Goal: Communication & Community: Answer question/provide support

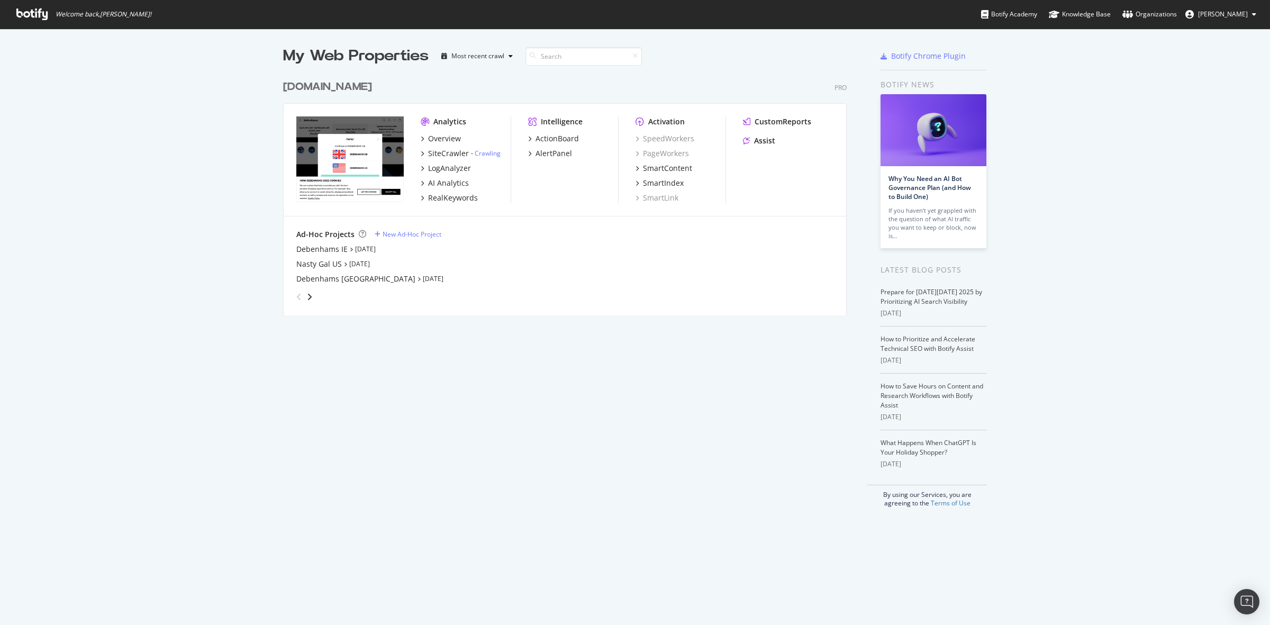
scroll to position [615, 1250]
click at [313, 84] on div "[DOMAIN_NAME]" at bounding box center [327, 86] width 89 height 15
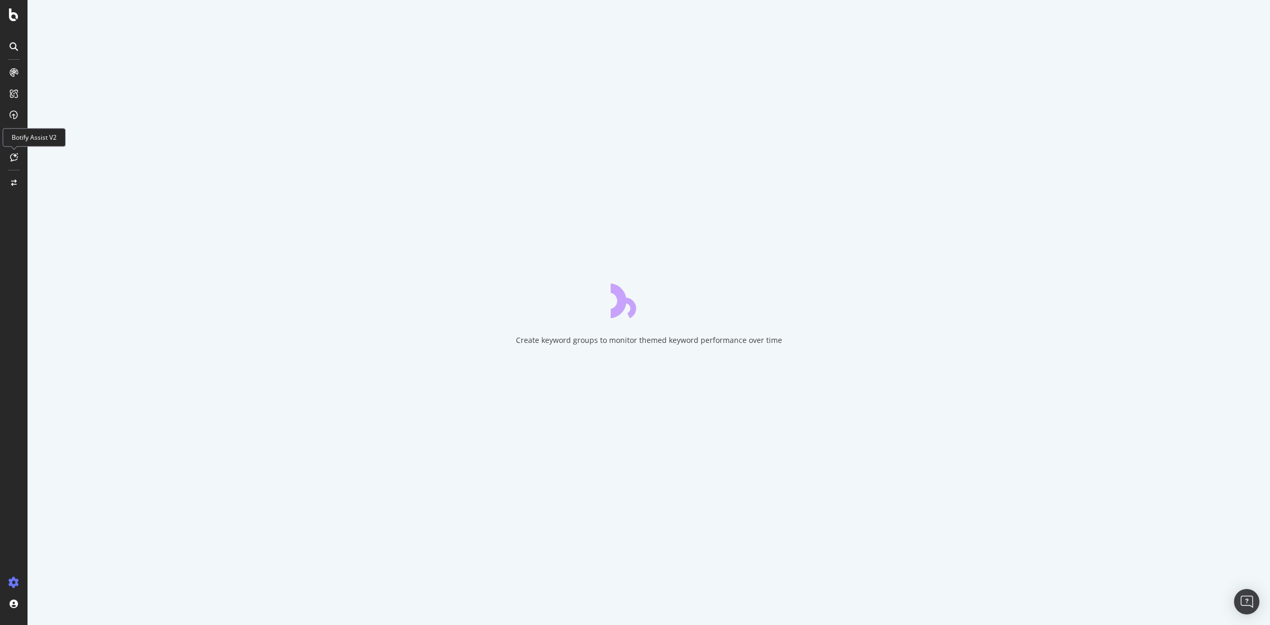
click at [14, 154] on icon at bounding box center [14, 157] width 8 height 8
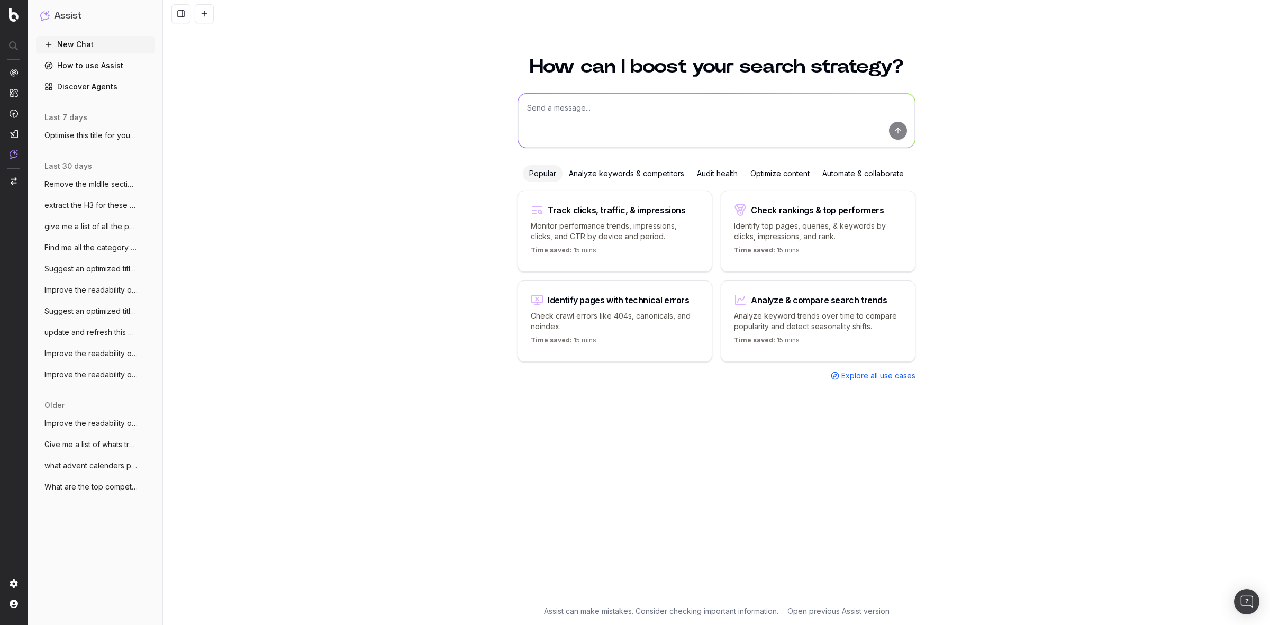
click at [780, 173] on div "Optimize content" at bounding box center [780, 173] width 72 height 17
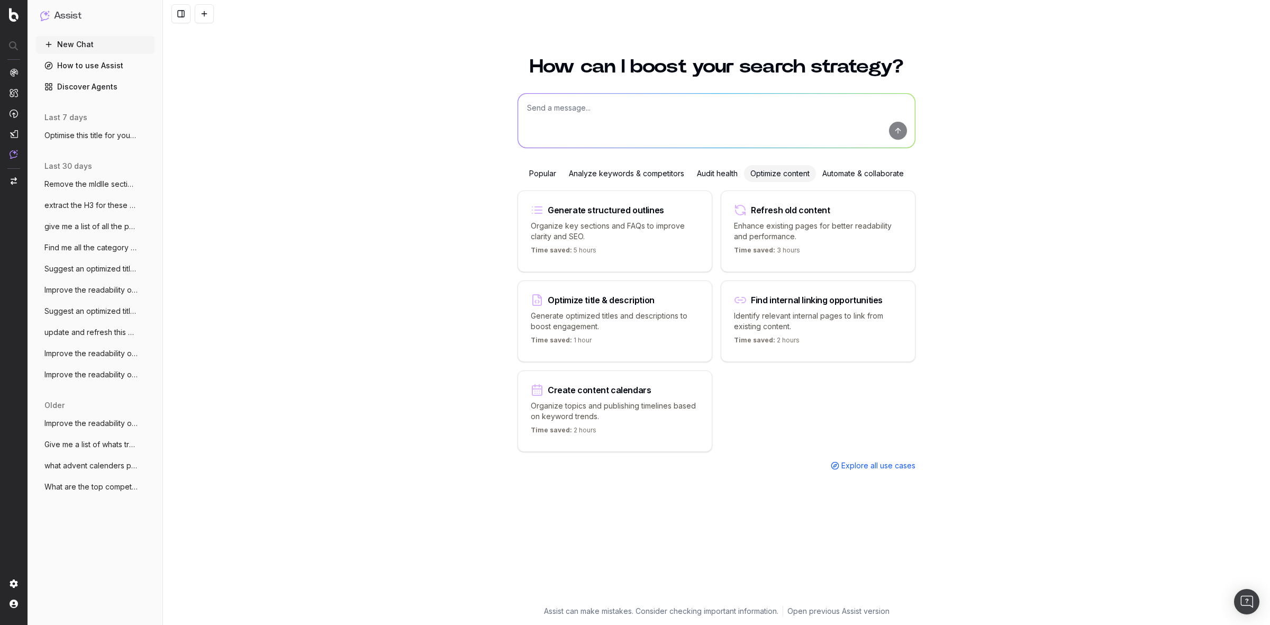
click at [810, 236] on p "Enhance existing pages for better readability and performance." at bounding box center [818, 231] width 168 height 21
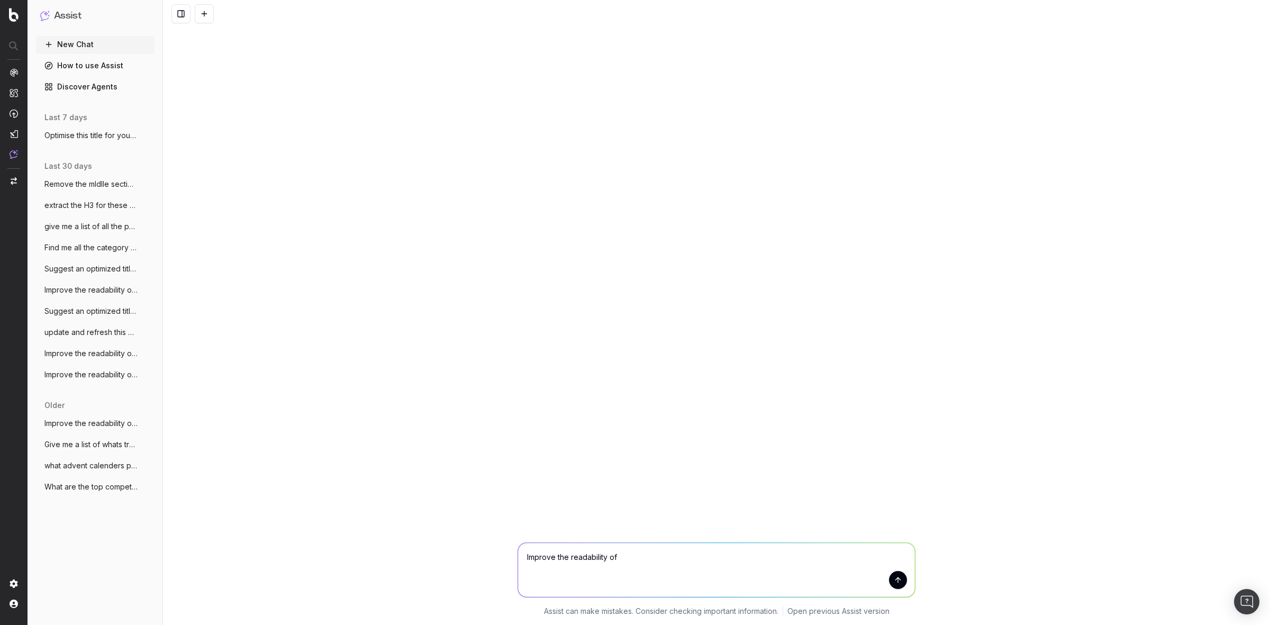
click at [634, 557] on textarea "Improve the readability of" at bounding box center [716, 570] width 397 height 54
type textarea "I"
type textarea "write copy for this page"
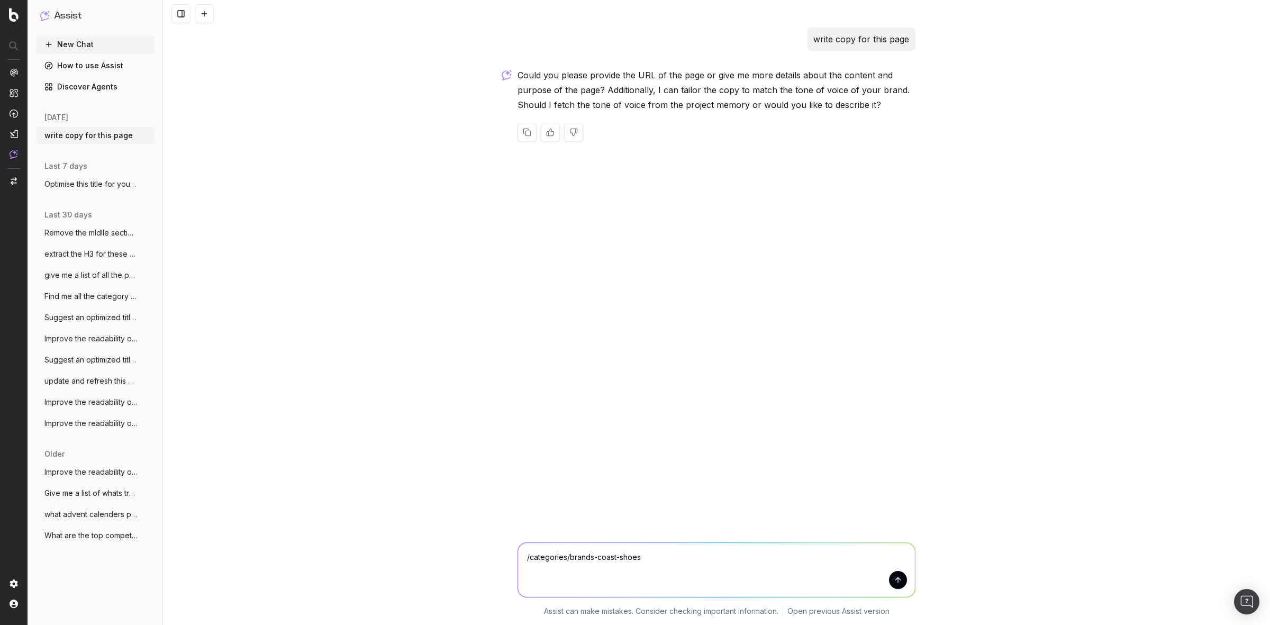
type textarea "/categories/brands-coast-shoes"
click at [900, 586] on button "submit" at bounding box center [898, 580] width 18 height 18
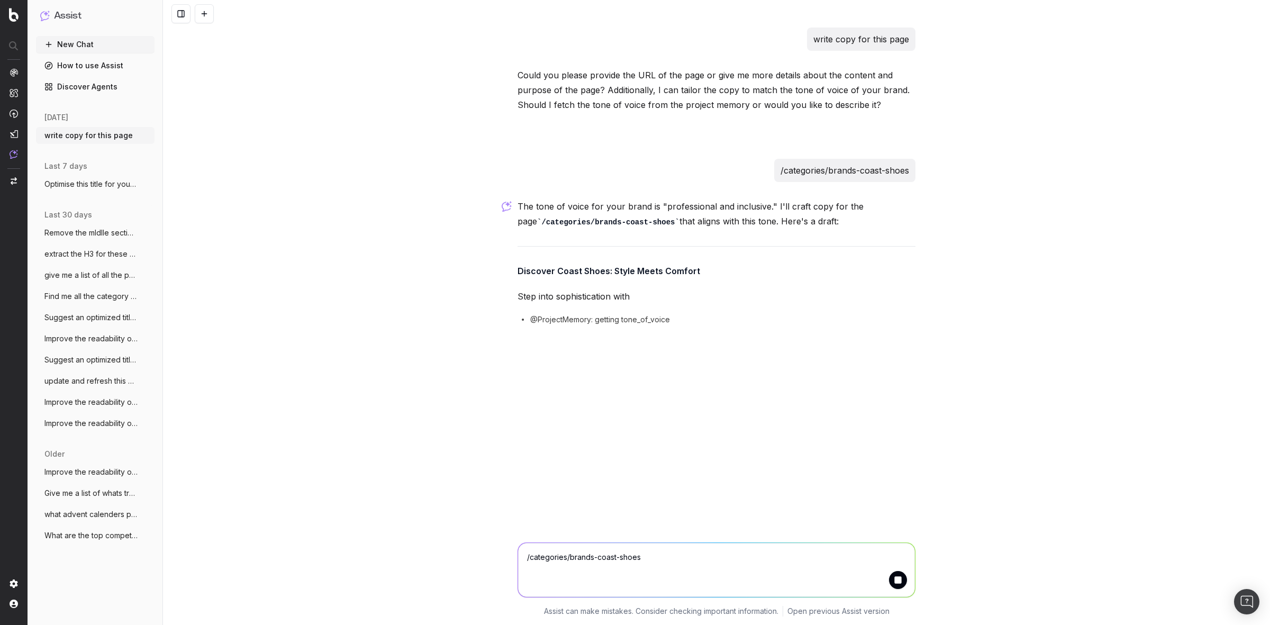
click at [584, 568] on textarea "/categories/brands-coast-shoes" at bounding box center [716, 570] width 397 height 54
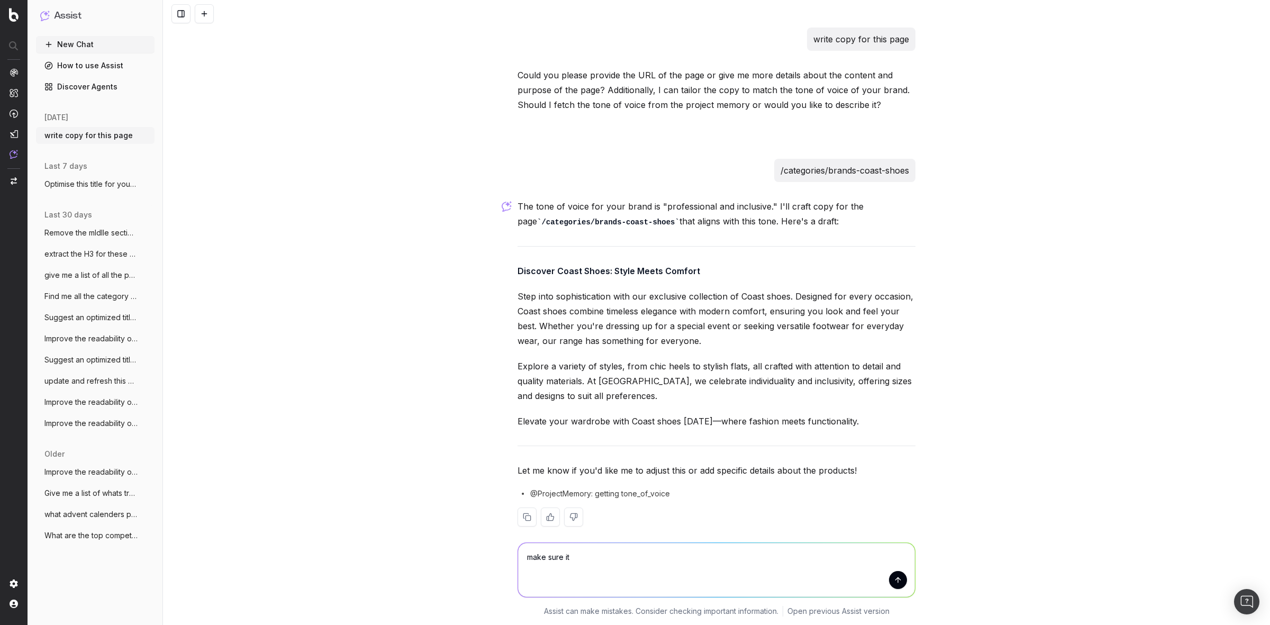
scroll to position [13, 0]
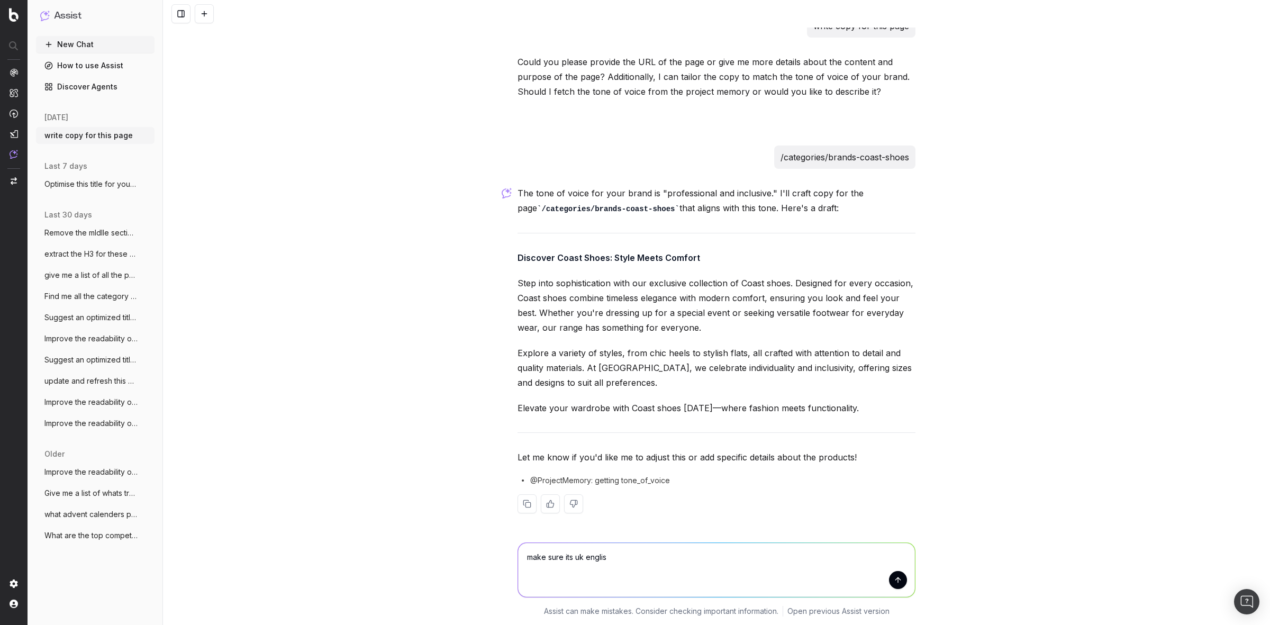
type textarea "make sure its uk english"
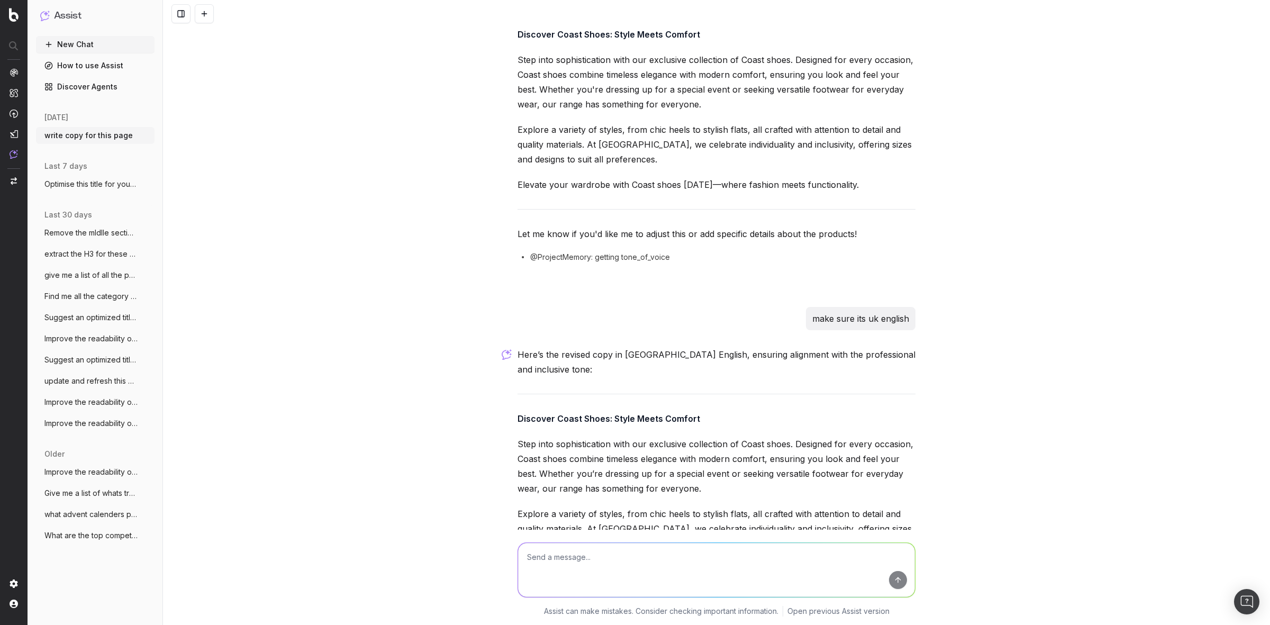
scroll to position [363, 0]
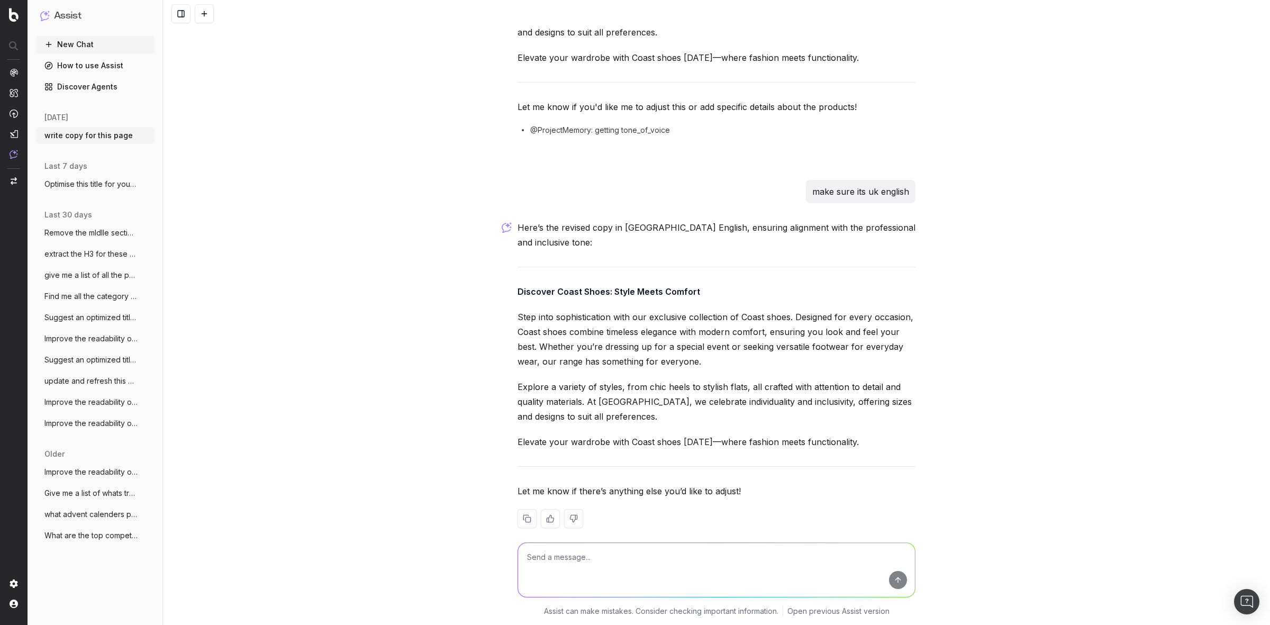
click at [605, 554] on textarea at bounding box center [716, 570] width 397 height 54
type textarea "write more"
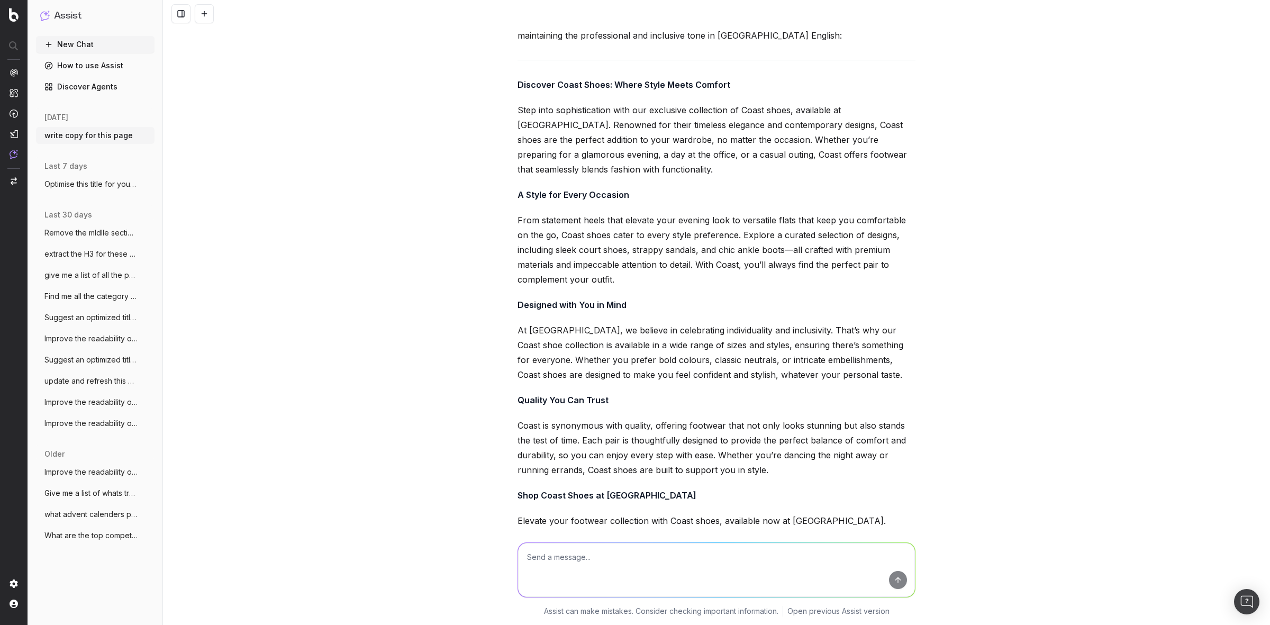
scroll to position [1069, 0]
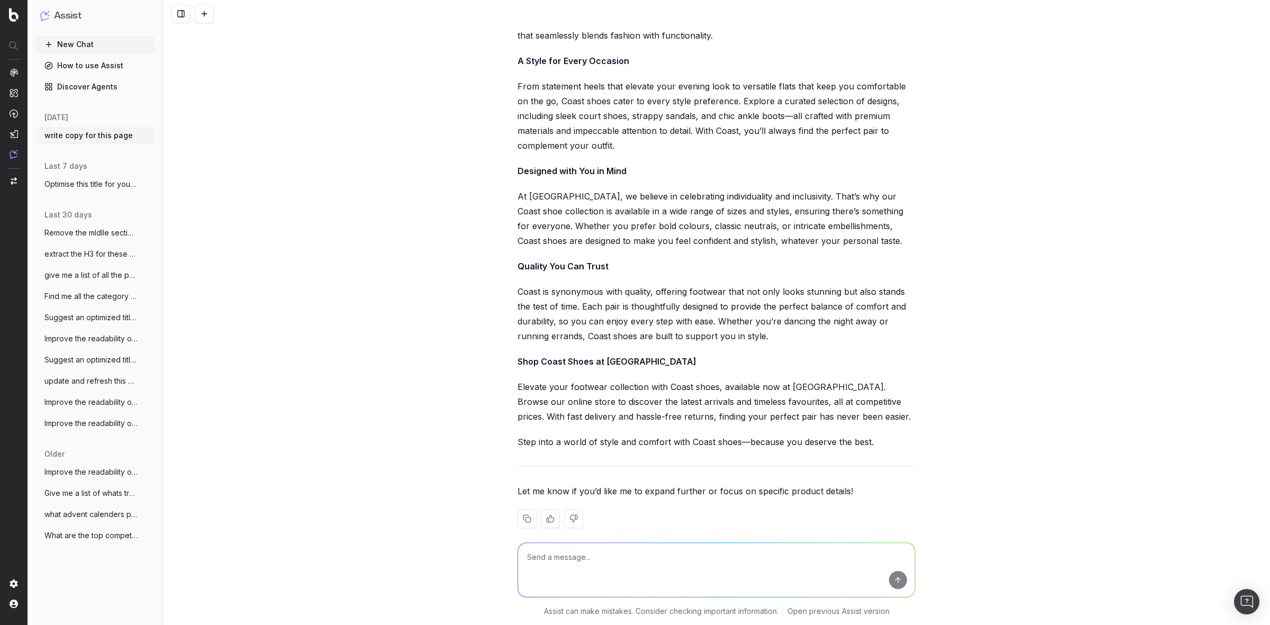
click at [668, 553] on textarea at bounding box center [716, 570] width 397 height 54
type textarea "tiny bit shorter"
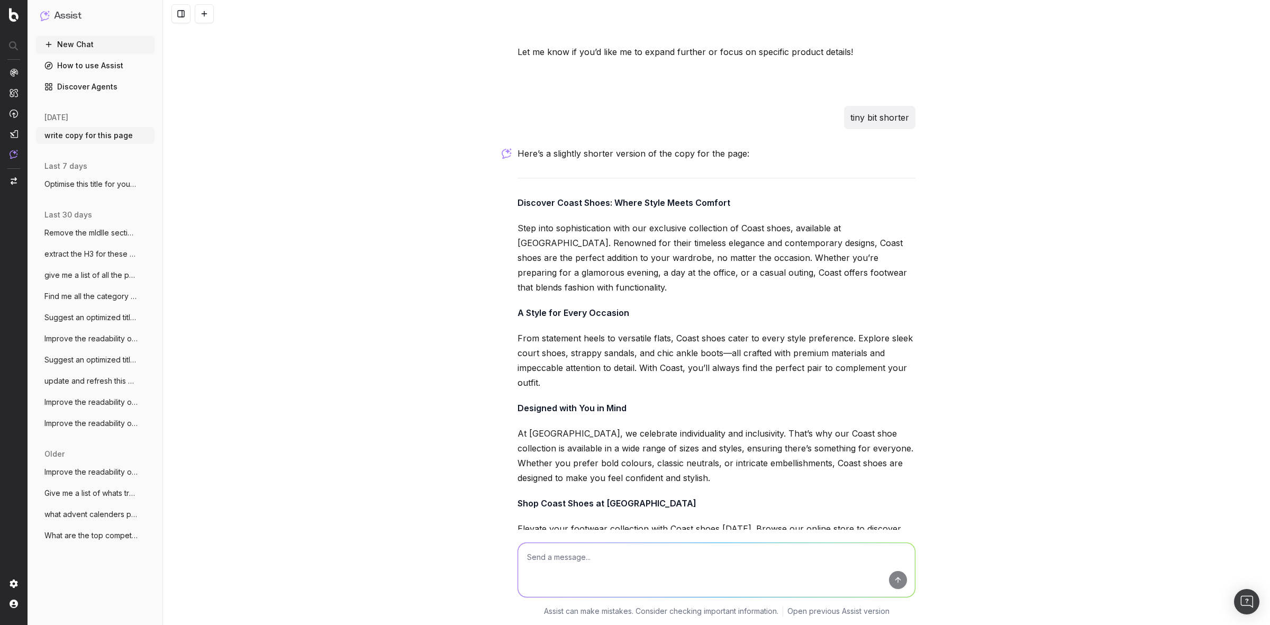
scroll to position [1625, 0]
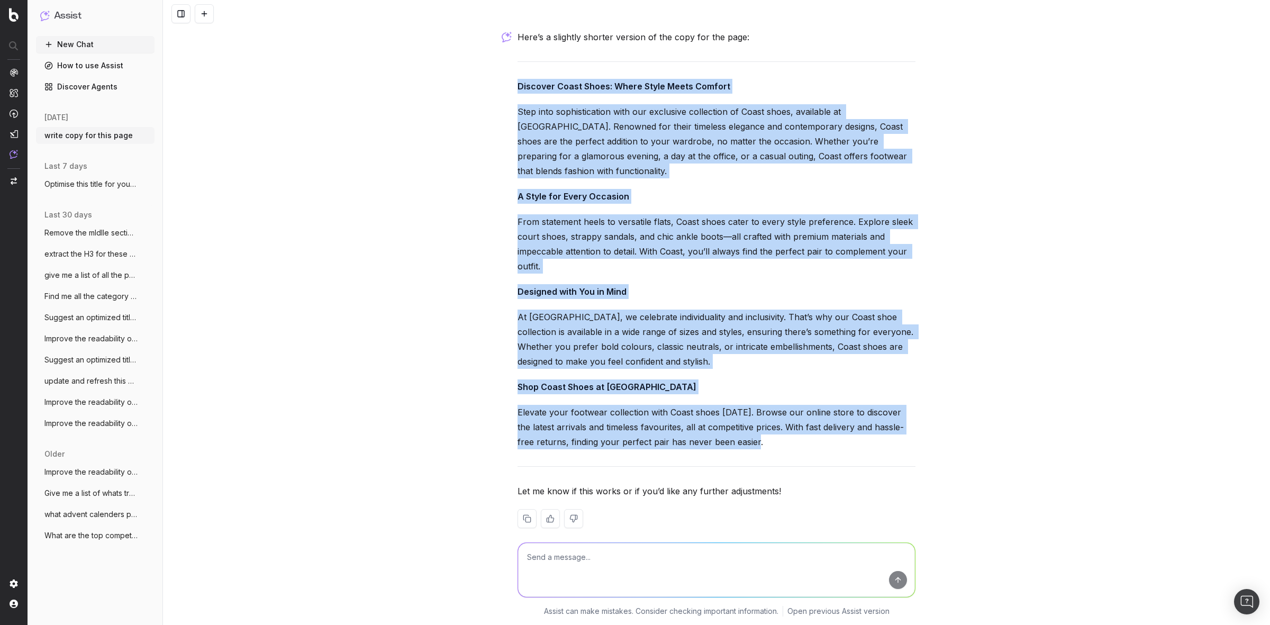
drag, startPoint x: 506, startPoint y: 69, endPoint x: 819, endPoint y: 421, distance: 471.1
click at [819, 421] on div "write copy for this page Could you please provide the URL of the page or give m…" at bounding box center [716, 312] width 1107 height 625
copy div "Discover Coast Shoes: Where Style Meets Comfort Step into sophistication with o…"
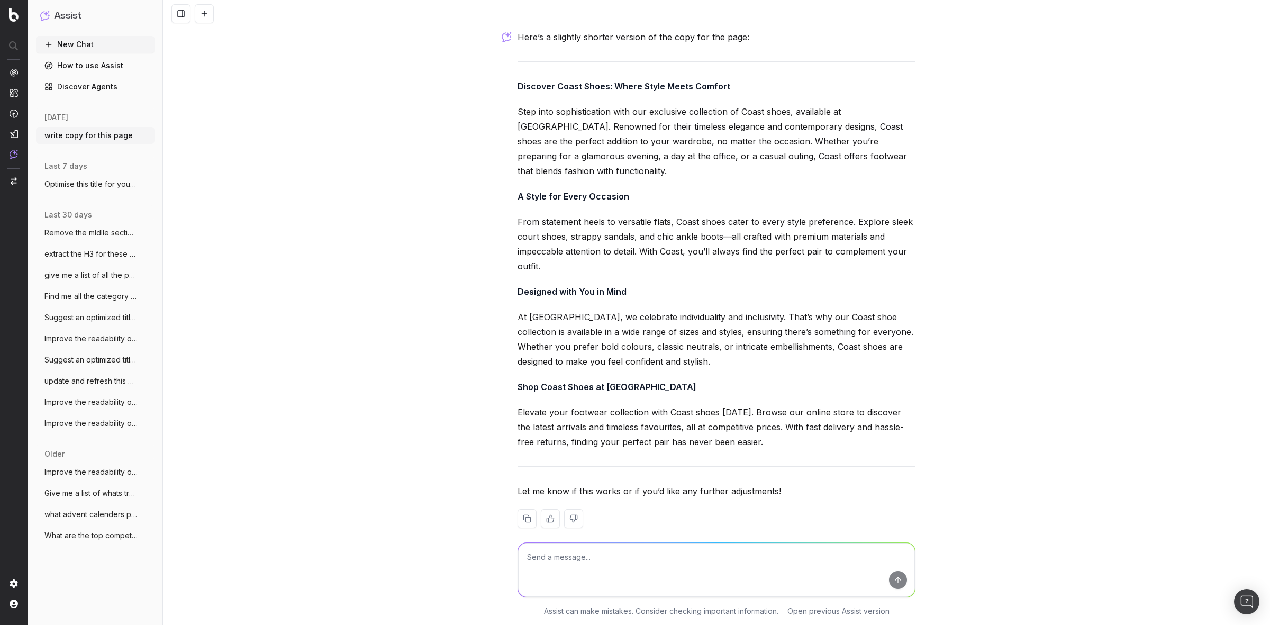
click at [586, 562] on textarea at bounding box center [716, 570] width 397 height 54
paste textarea "/categories/brands-dorothy-perkins-shoes"
type textarea "same for this page - /categories/brands-dorothy-perkins-shoes"
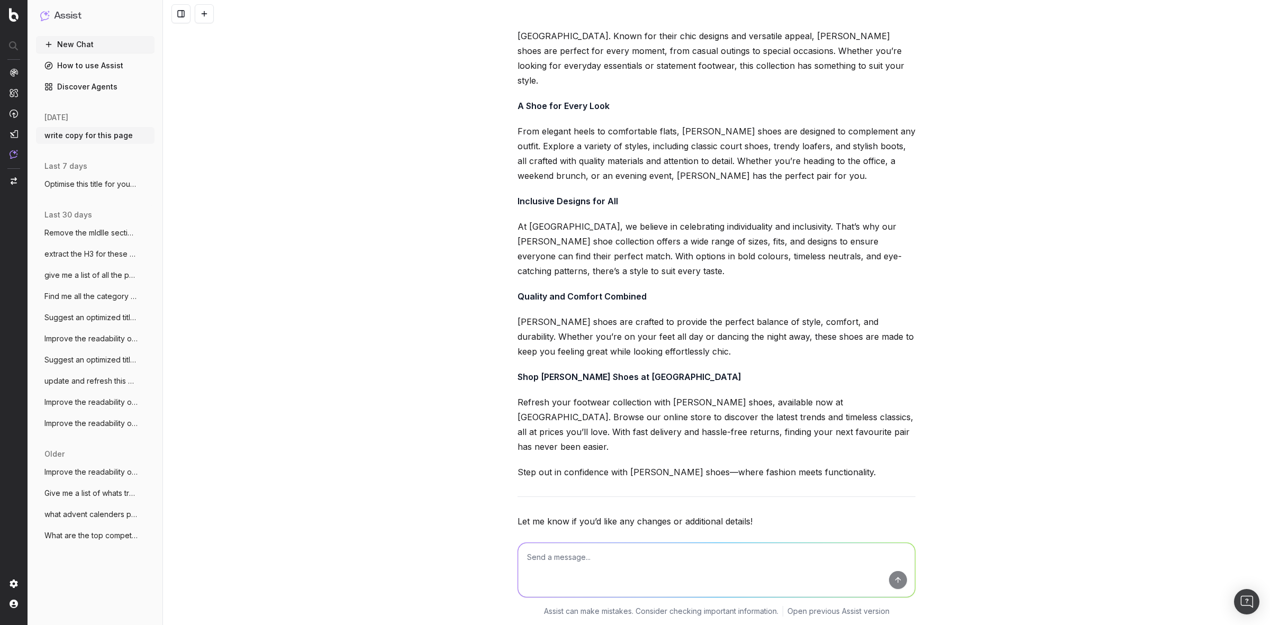
scroll to position [2220, 0]
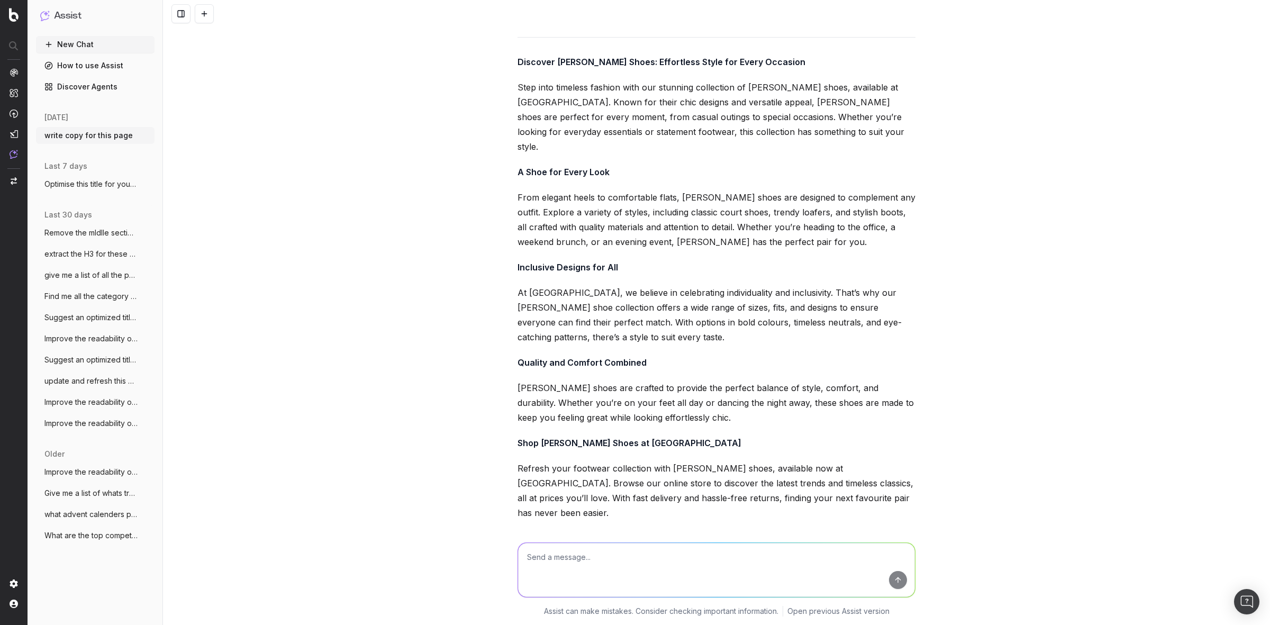
click at [646, 554] on textarea at bounding box center [716, 570] width 397 height 54
type textarea "tiny bit shorter"
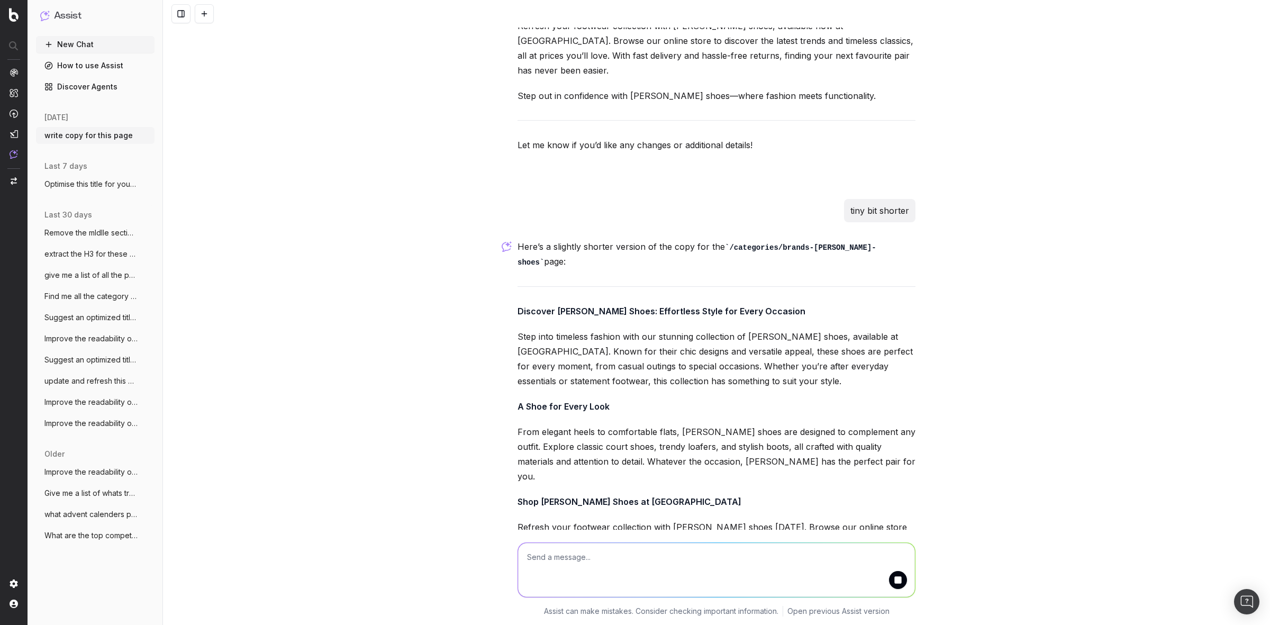
scroll to position [2711, 0]
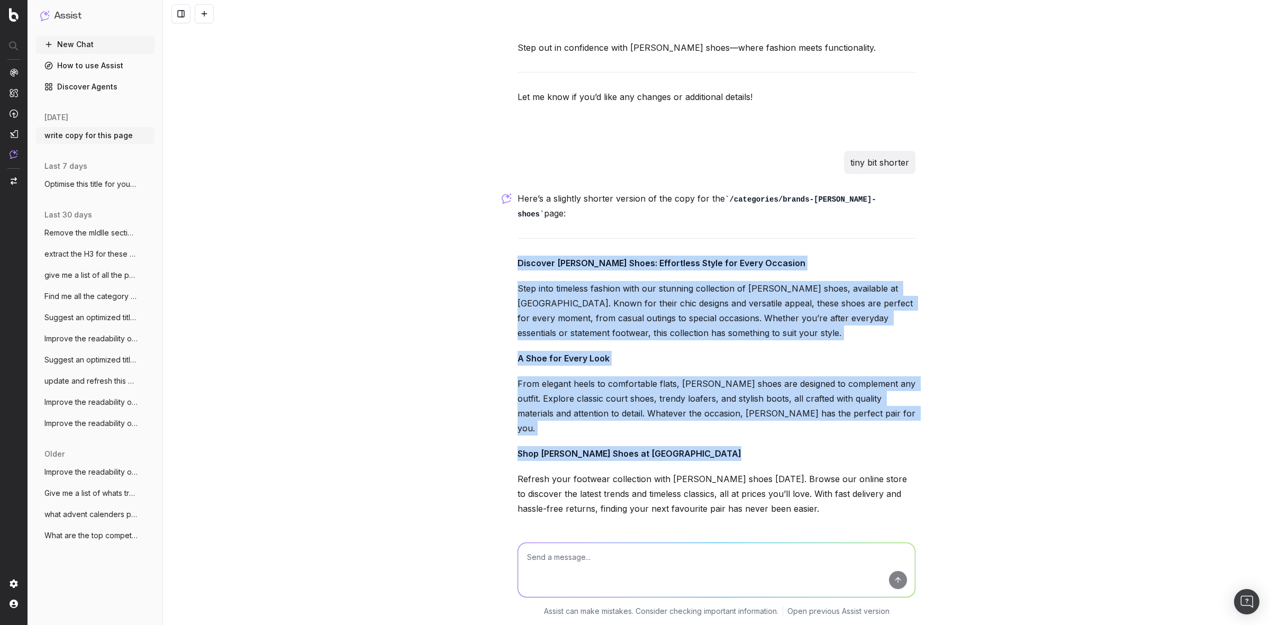
drag, startPoint x: 510, startPoint y: 212, endPoint x: 807, endPoint y: 474, distance: 396.6
click at [890, 471] on p "Refresh your footwear collection with Dorothy Perkins shoes today. Browse our o…" at bounding box center [716, 493] width 398 height 44
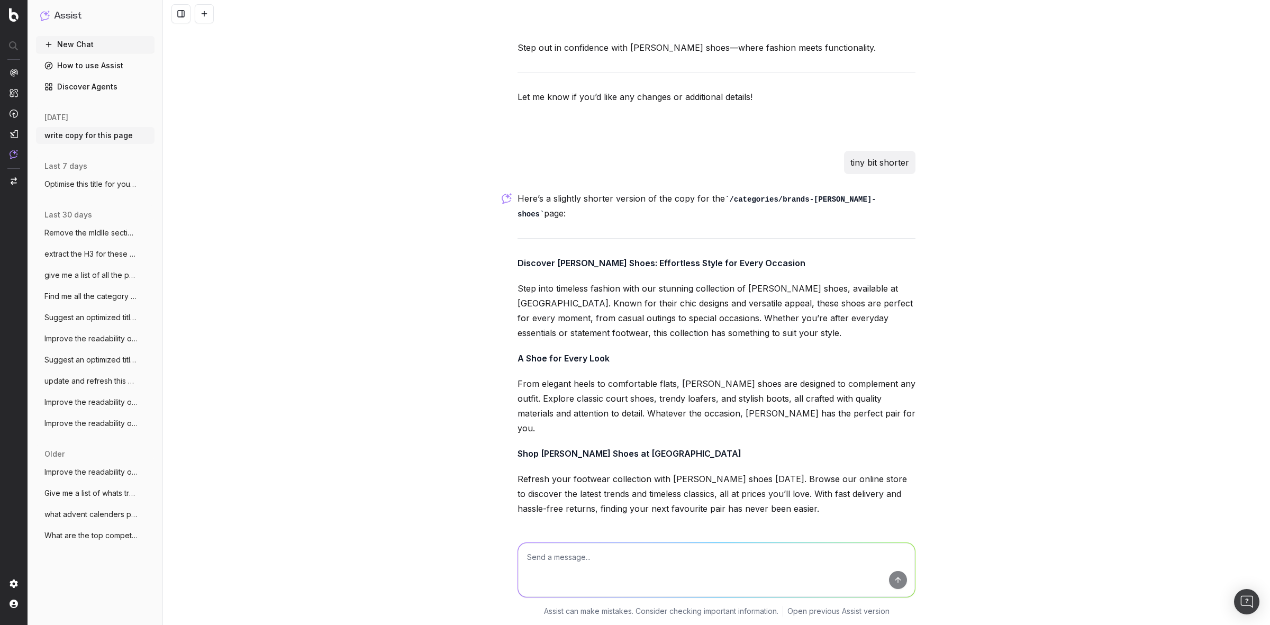
drag, startPoint x: 538, startPoint y: 383, endPoint x: 487, endPoint y: 205, distance: 185.0
click at [487, 205] on div "write copy for this page Could you please provide the URL of the page or give m…" at bounding box center [716, 312] width 1107 height 625
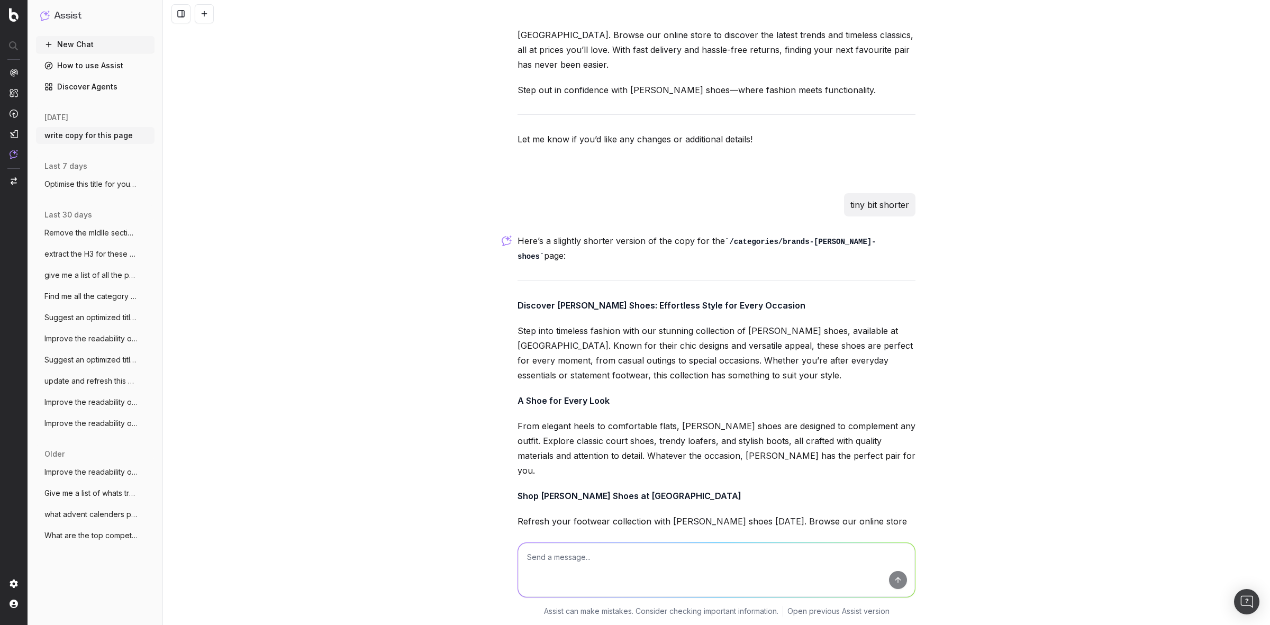
scroll to position [2747, 0]
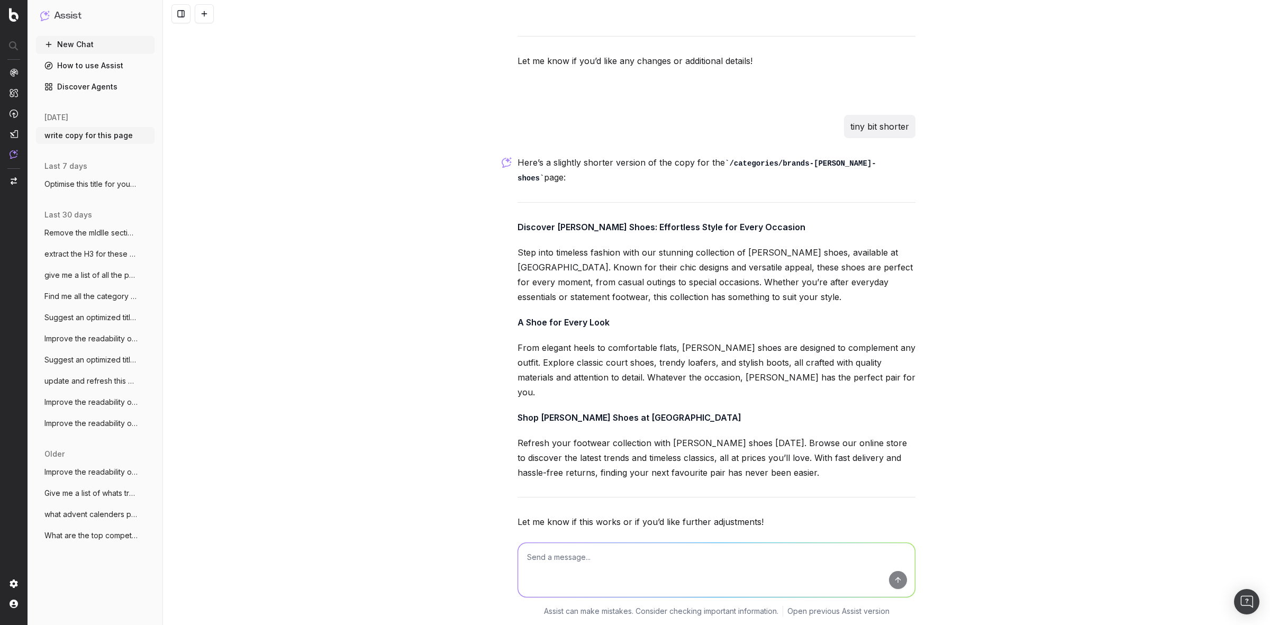
click at [385, 311] on div "write copy for this page Could you please provide the URL of the page or give m…" at bounding box center [716, 312] width 1107 height 625
drag, startPoint x: 543, startPoint y: 349, endPoint x: 514, endPoint y: 181, distance: 170.7
click at [517, 181] on div "Here’s a slightly shorter version of the copy for the /categories/brands-doroth…" at bounding box center [716, 365] width 398 height 421
copy div "Discover Dorothy Perkins Shoes: Effortless Style for Every Occasion Step into t…"
click at [625, 559] on textarea at bounding box center [716, 570] width 397 height 54
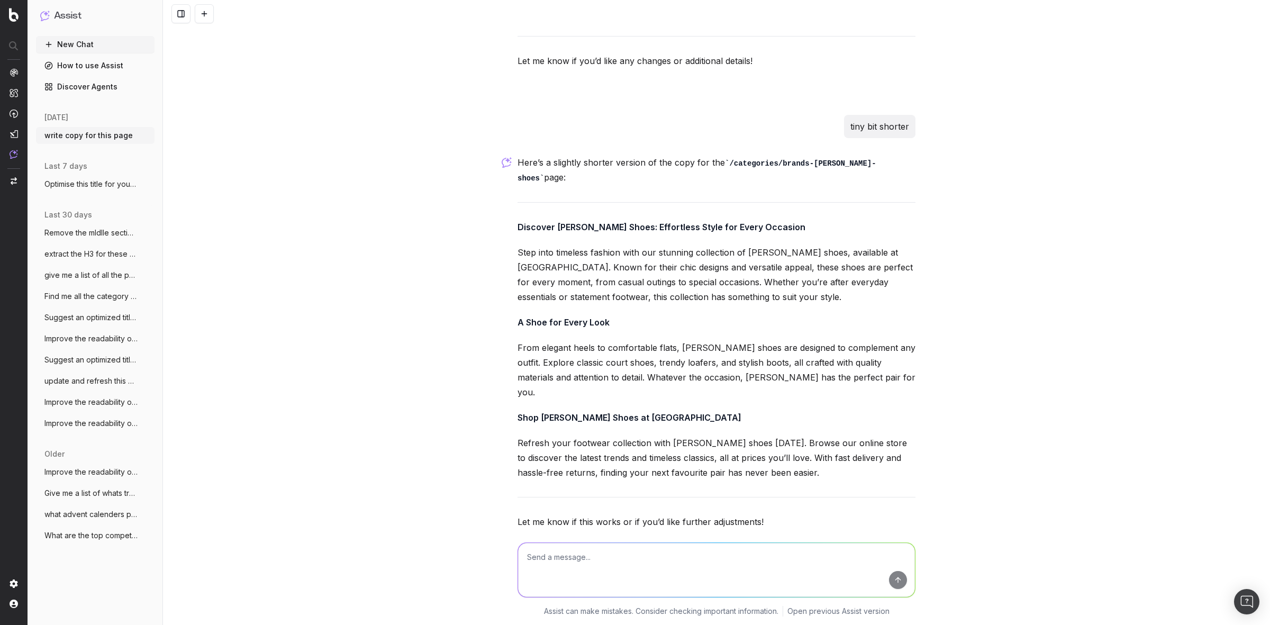
paste textarea "/categories/beauty-brands-benefit-brows"
type textarea "/categories/beauty-brands-benefit-brows"
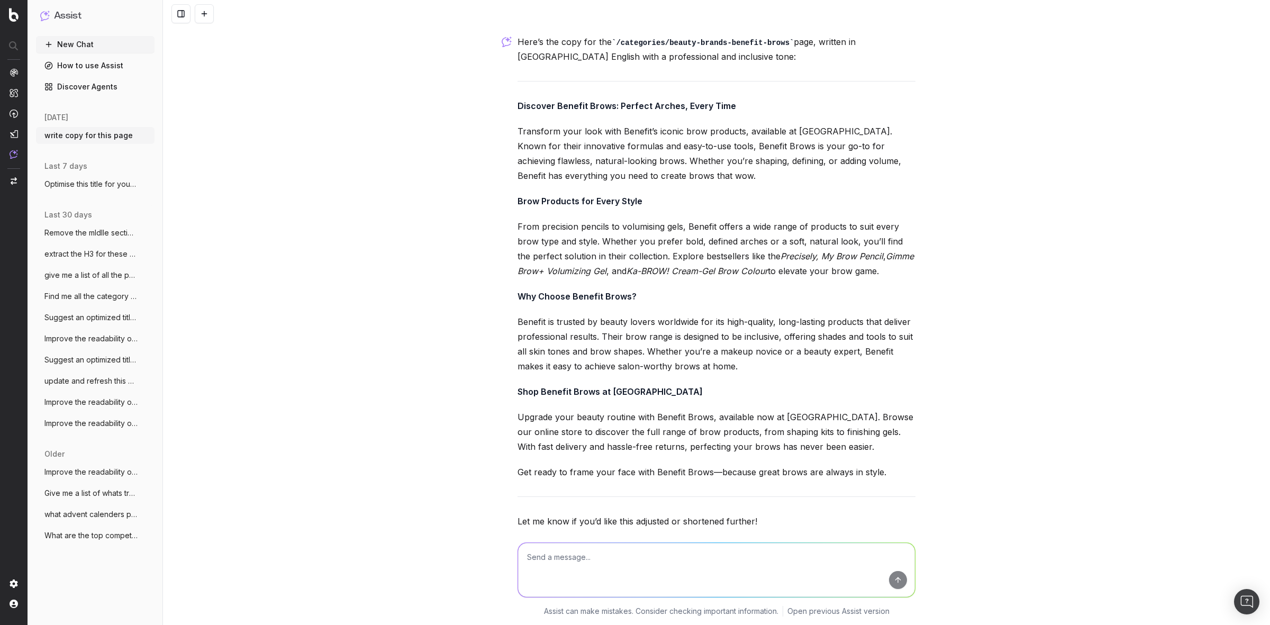
scroll to position [3262, 0]
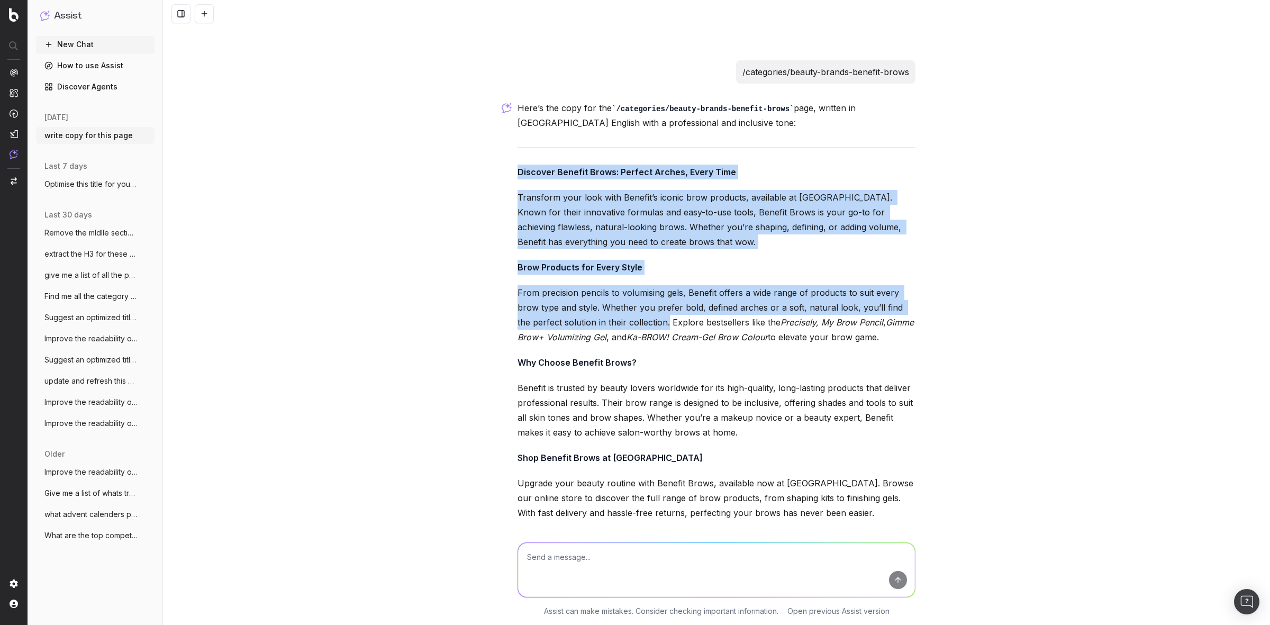
drag, startPoint x: 505, startPoint y: 123, endPoint x: 649, endPoint y: 279, distance: 211.6
click at [649, 279] on div "write copy for this page Could you please provide the URL of the page or give m…" at bounding box center [716, 312] width 1107 height 625
copy div "Discover Benefit Brows: Perfect Arches, Every Time Transform your look with Ben…"
click at [435, 269] on div "write copy for this page Could you please provide the URL of the page or give m…" at bounding box center [716, 312] width 1107 height 625
drag, startPoint x: 508, startPoint y: 122, endPoint x: 650, endPoint y: 272, distance: 207.0
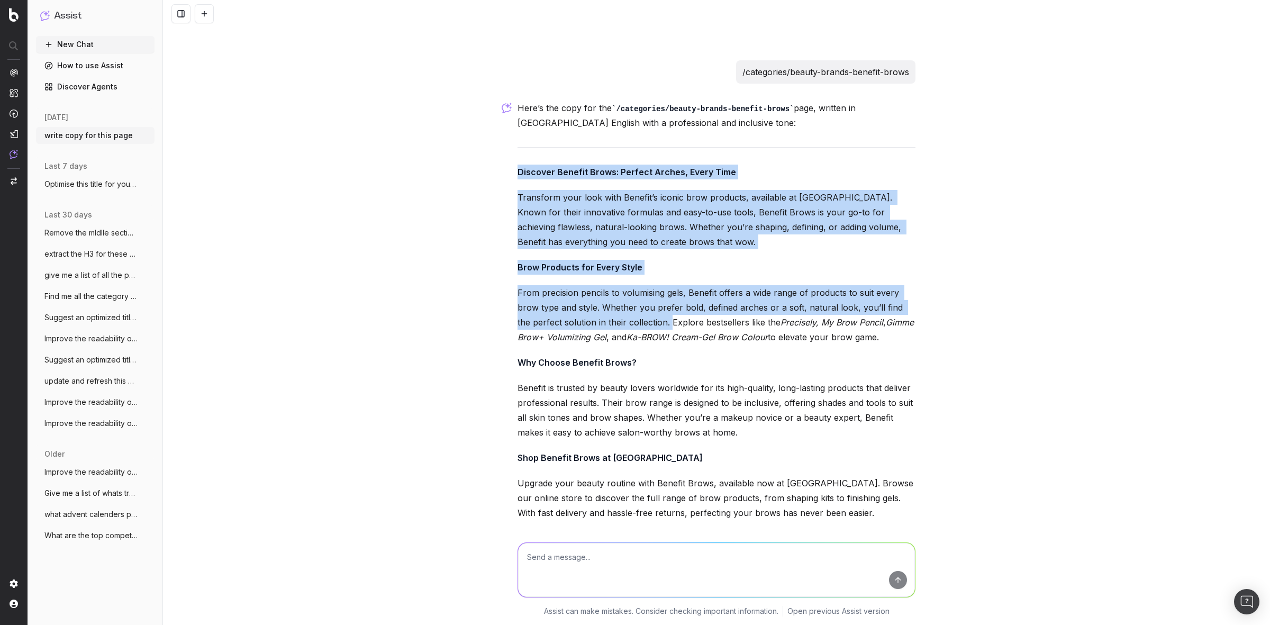
copy div "Discover Benefit Brows: Perfect Arches, Every Time Transform your look with Ben…"
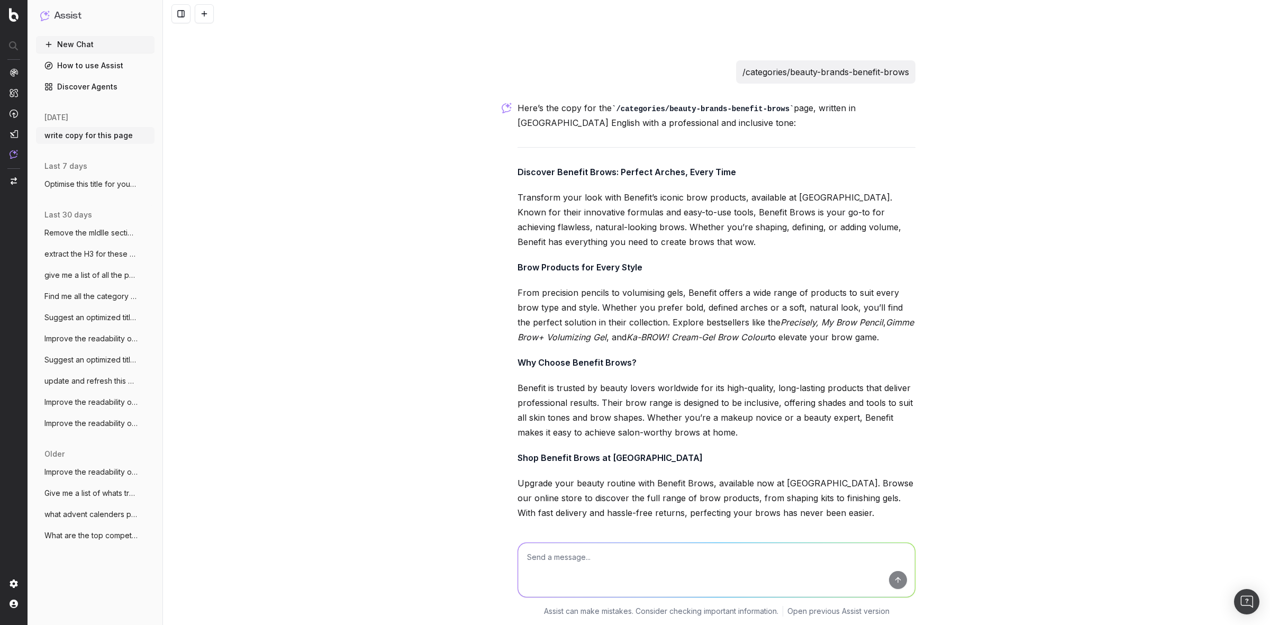
click at [612, 549] on textarea at bounding box center [716, 570] width 397 height 54
type textarea "short sentence for top copy"
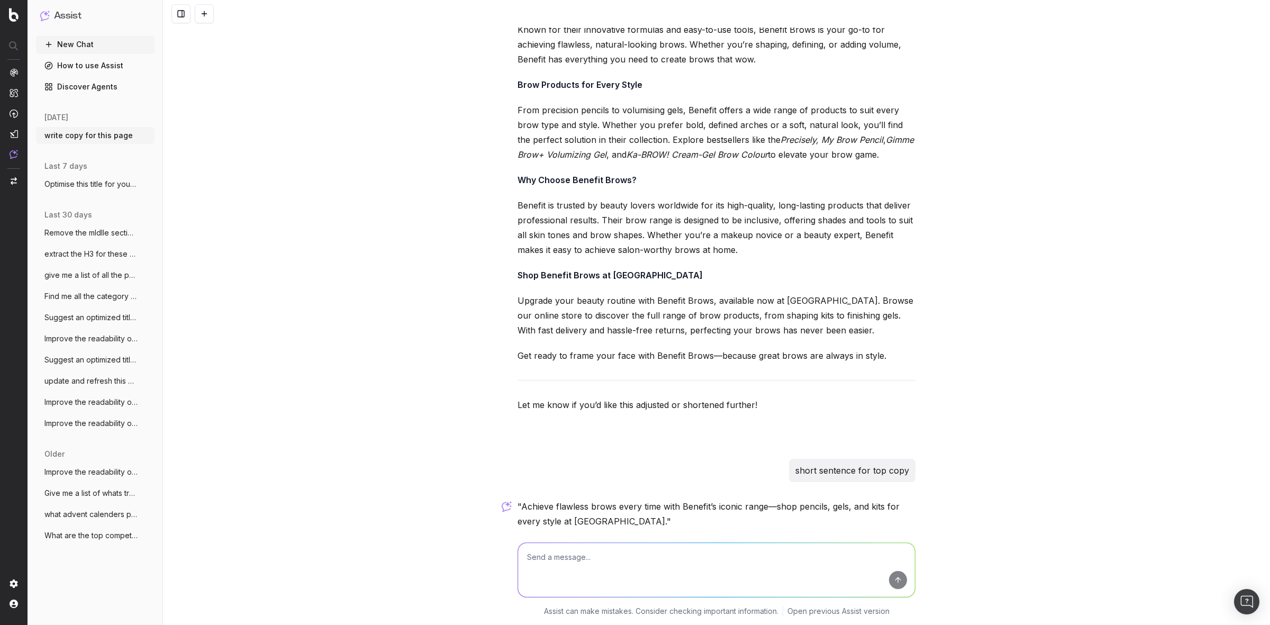
click at [574, 564] on textarea at bounding box center [716, 570] width 397 height 54
type textarea "bit more"
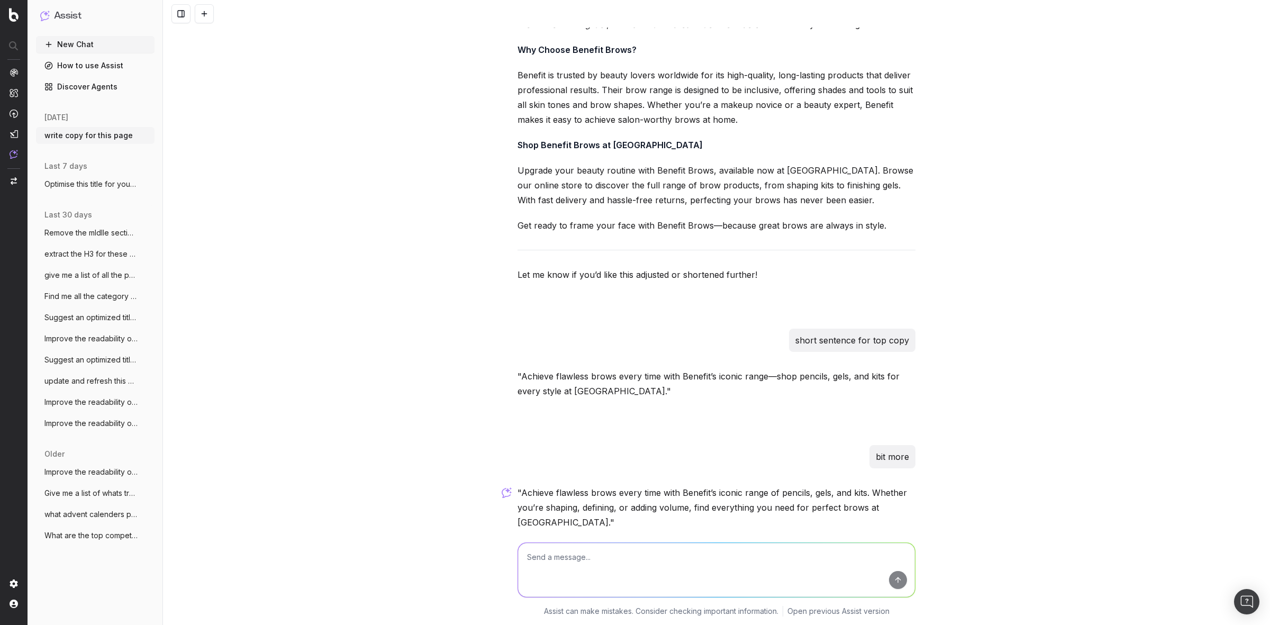
scroll to position [3575, 0]
click at [564, 554] on textarea at bounding box center [716, 570] width 397 height 54
type textarea "dont include debenhams just about the brand and products"
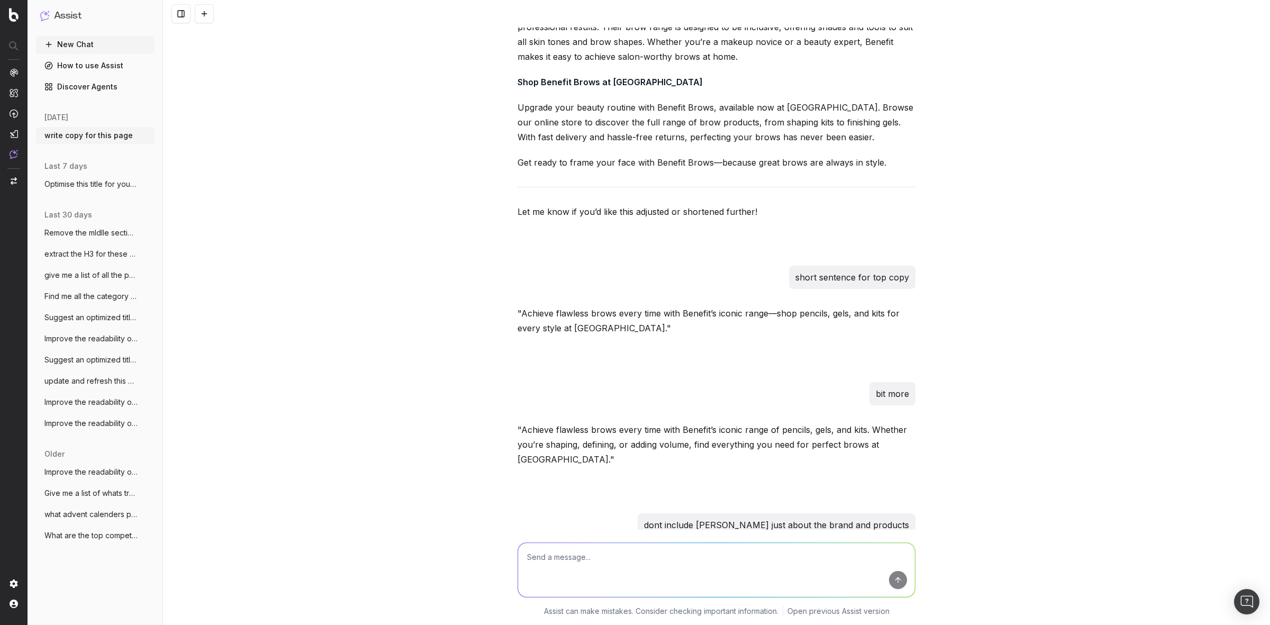
scroll to position [3692, 0]
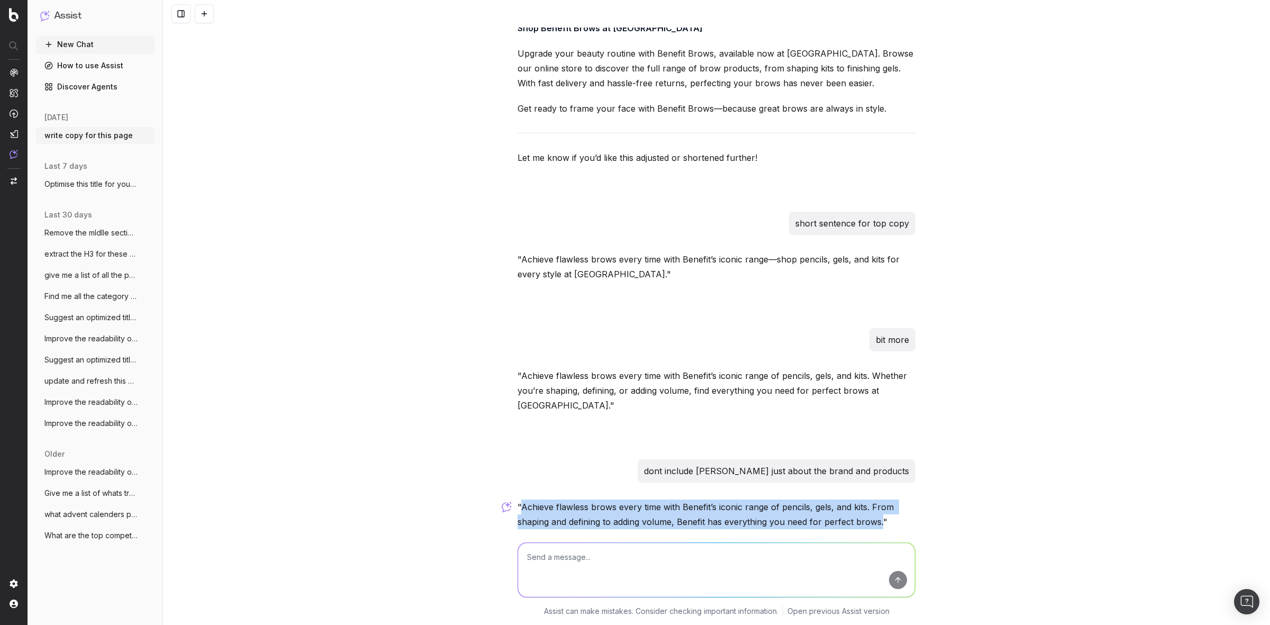
drag, startPoint x: 517, startPoint y: 460, endPoint x: 848, endPoint y: 474, distance: 331.0
click at [872, 499] on p ""Achieve flawless brows every time with Benefit’s iconic range of pencils, gels…" at bounding box center [716, 514] width 398 height 30
copy p "Achieve flawless brows every time with Benefit’s iconic range of pencils, gels,…"
click at [567, 552] on textarea at bounding box center [716, 570] width 397 height 54
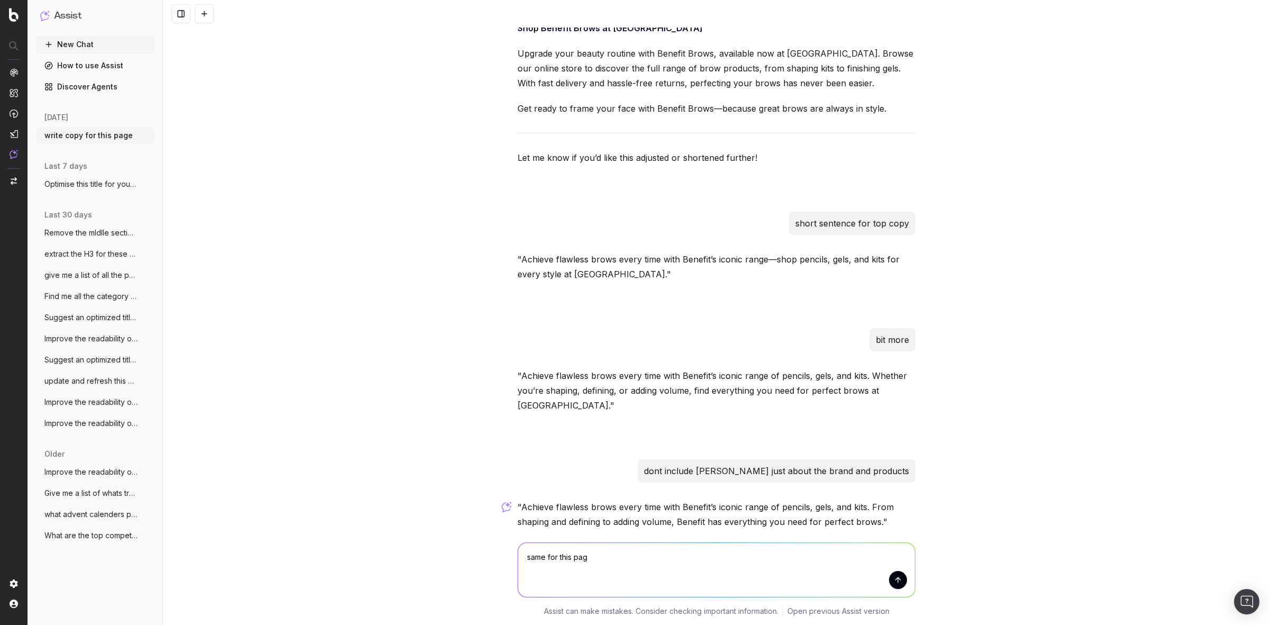
type textarea "same for this page"
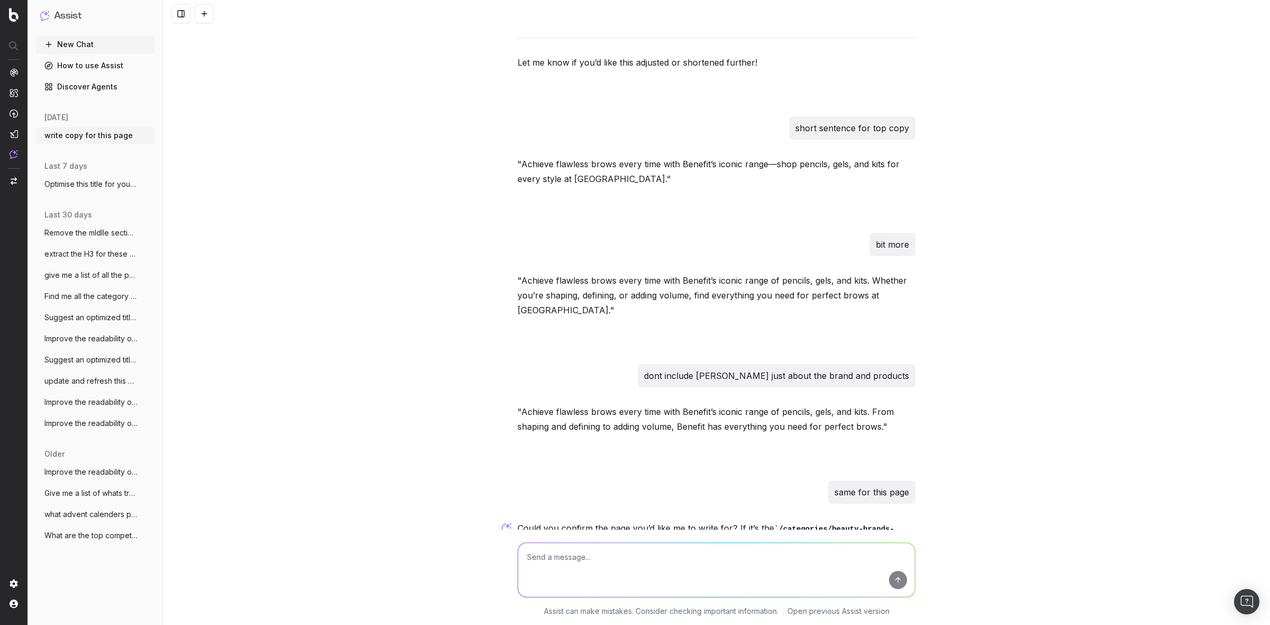
scroll to position [3823, 0]
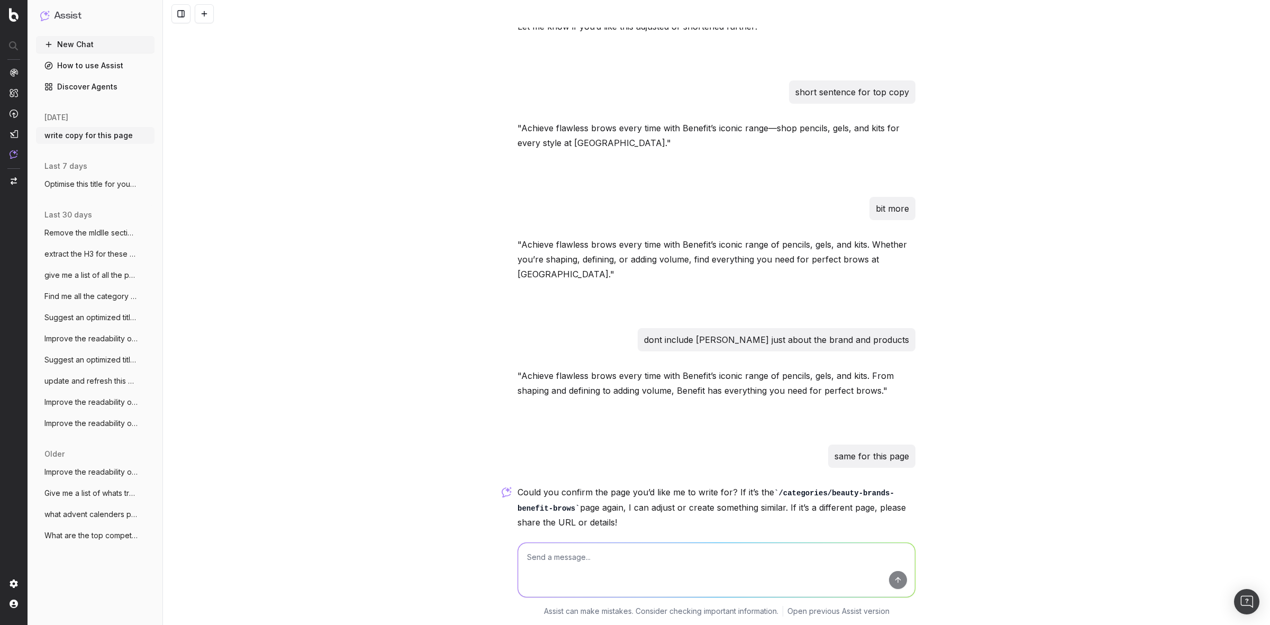
click at [589, 556] on textarea at bounding box center [716, 570] width 397 height 54
paste textarea "/categories/brands-coast-shoes"
type textarea "/categories/brands-coast-shoes"
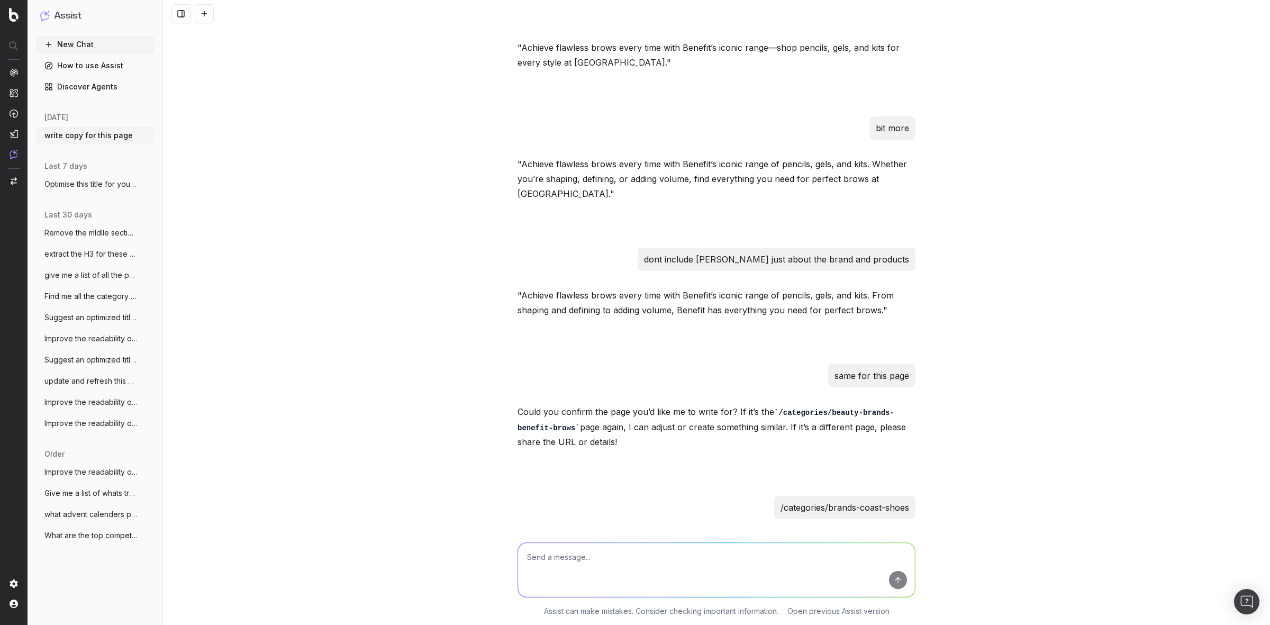
drag, startPoint x: 517, startPoint y: 495, endPoint x: 779, endPoint y: 511, distance: 262.9
click at [779, 536] on p ""Step into style with Coast’s elegant collection of shoes. From chic heels to v…" at bounding box center [716, 551] width 398 height 30
drag, startPoint x: 734, startPoint y: 505, endPoint x: 788, endPoint y: 519, distance: 56.2
click at [792, 536] on div ""Step into style with Coast’s elegant collection of shoes. From chic heels to v…" at bounding box center [716, 574] width 398 height 76
drag, startPoint x: 780, startPoint y: 512, endPoint x: 522, endPoint y: 488, distance: 259.9
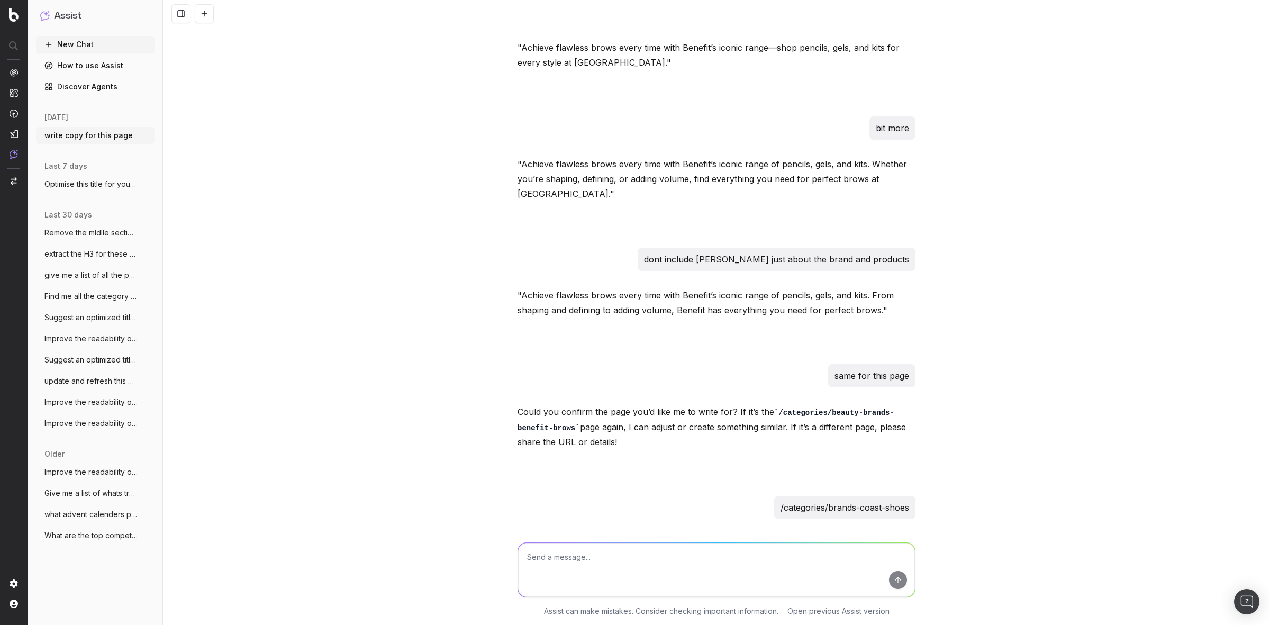
click at [493, 520] on div "write copy for this page Could you please provide the URL of the page or give m…" at bounding box center [716, 312] width 1107 height 625
drag, startPoint x: 516, startPoint y: 496, endPoint x: 780, endPoint y: 515, distance: 264.7
click at [780, 536] on p ""Step into style with Coast’s elegant collection of shoes. From chic heels to v…" at bounding box center [716, 551] width 398 height 30
copy p "Step into style with Coast’s elegant collection of shoes. From chic heels to ve…"
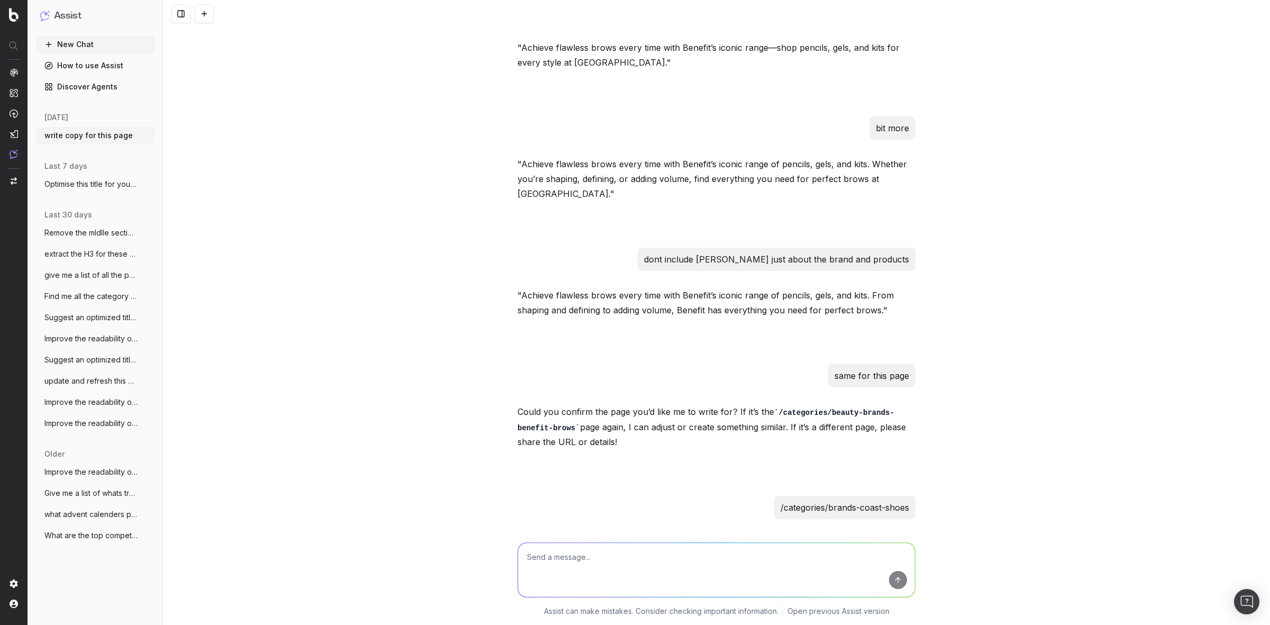
click at [319, 303] on div "write copy for this page Could you please provide the URL of the page or give m…" at bounding box center [716, 312] width 1107 height 625
click at [596, 552] on textarea at bounding box center [716, 570] width 397 height 54
paste textarea "/categories/brands-dorothy-perkins-shoes"
type textarea "/categories/brands-dorothy-perkins-shoes"
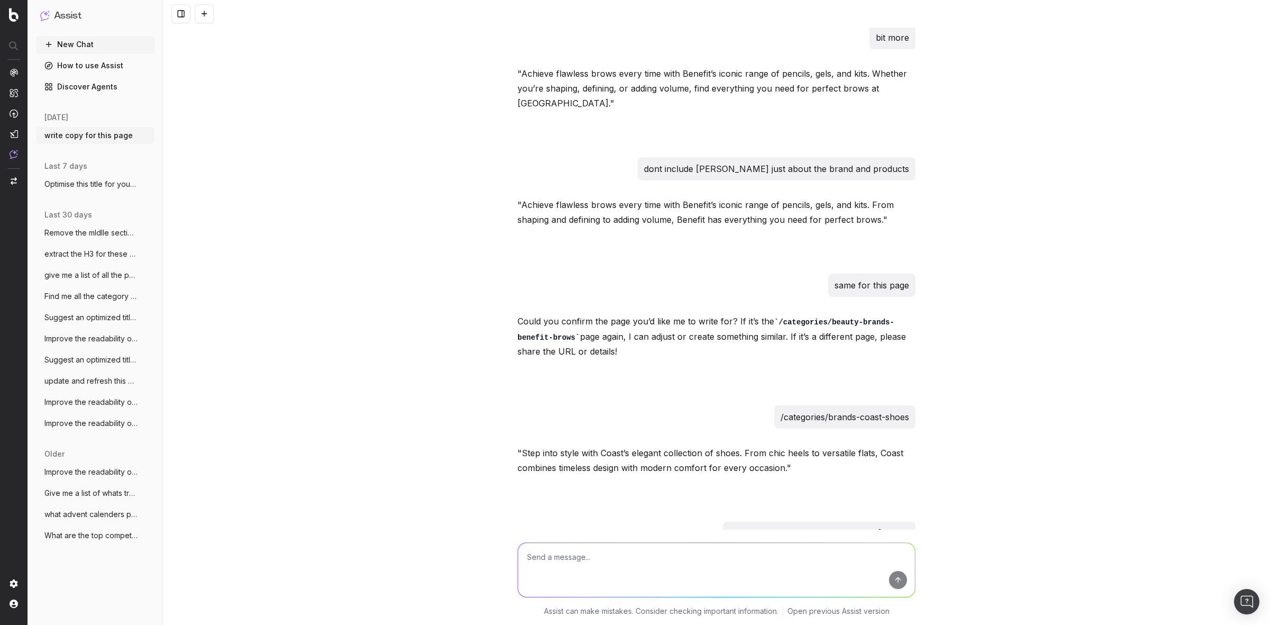
scroll to position [4056, 0]
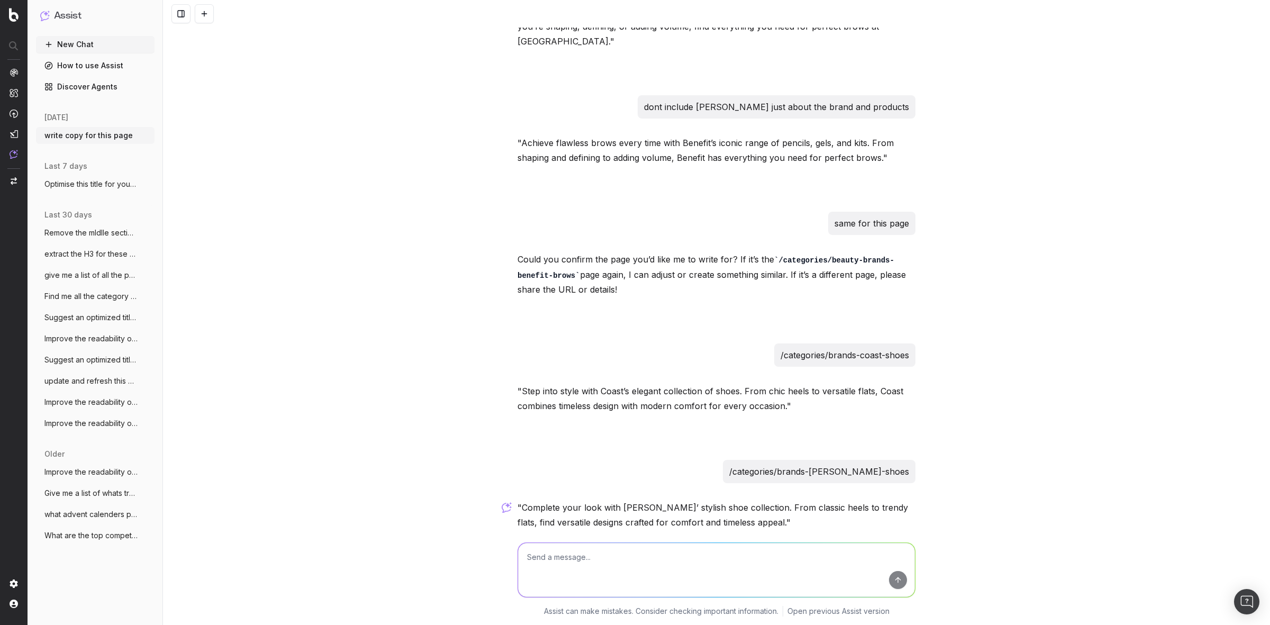
drag, startPoint x: 515, startPoint y: 458, endPoint x: 781, endPoint y: 480, distance: 267.1
click at [781, 500] on p ""Complete your look with Dorothy Perkins’ stylish shoe collection. From classic…" at bounding box center [716, 515] width 398 height 30
copy p "Complete your look with Dorothy Perkins’ stylish shoe collection. From classic …"
